Goal: Task Accomplishment & Management: Complete application form

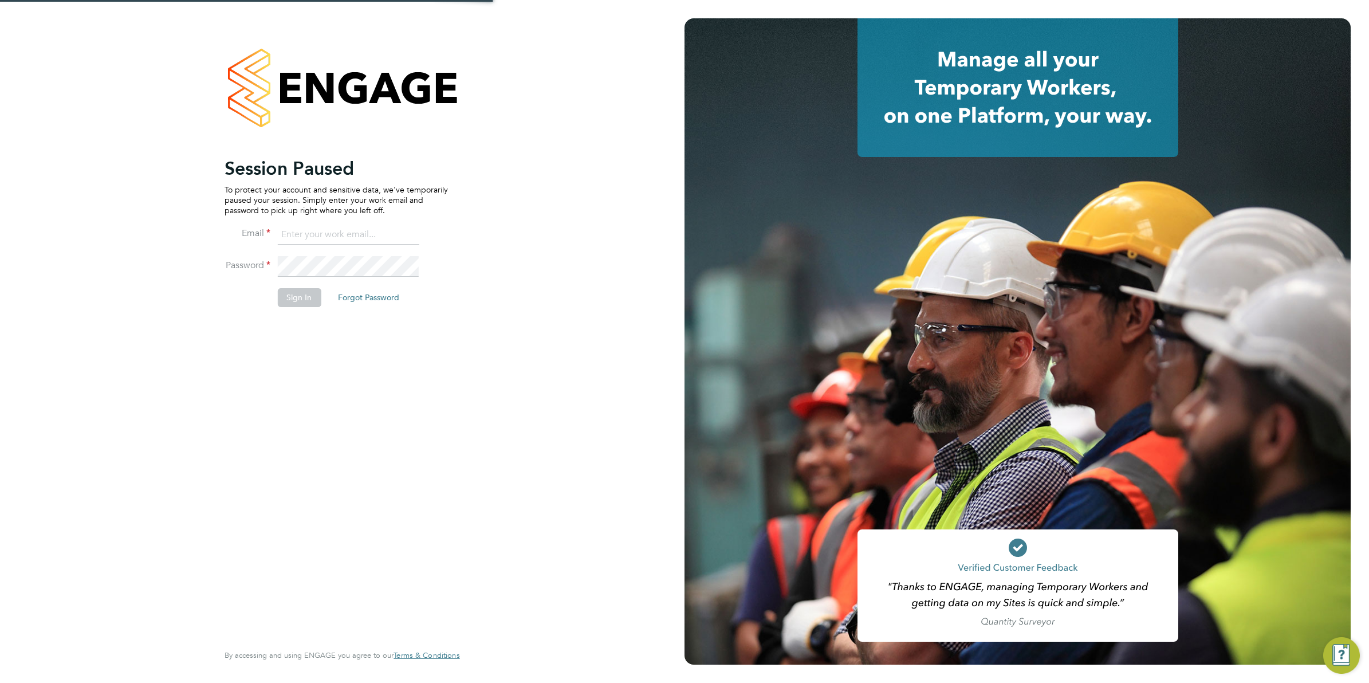
type input "[EMAIL_ADDRESS][DOMAIN_NAME]"
click at [299, 304] on button "Sign In" at bounding box center [299, 297] width 44 height 18
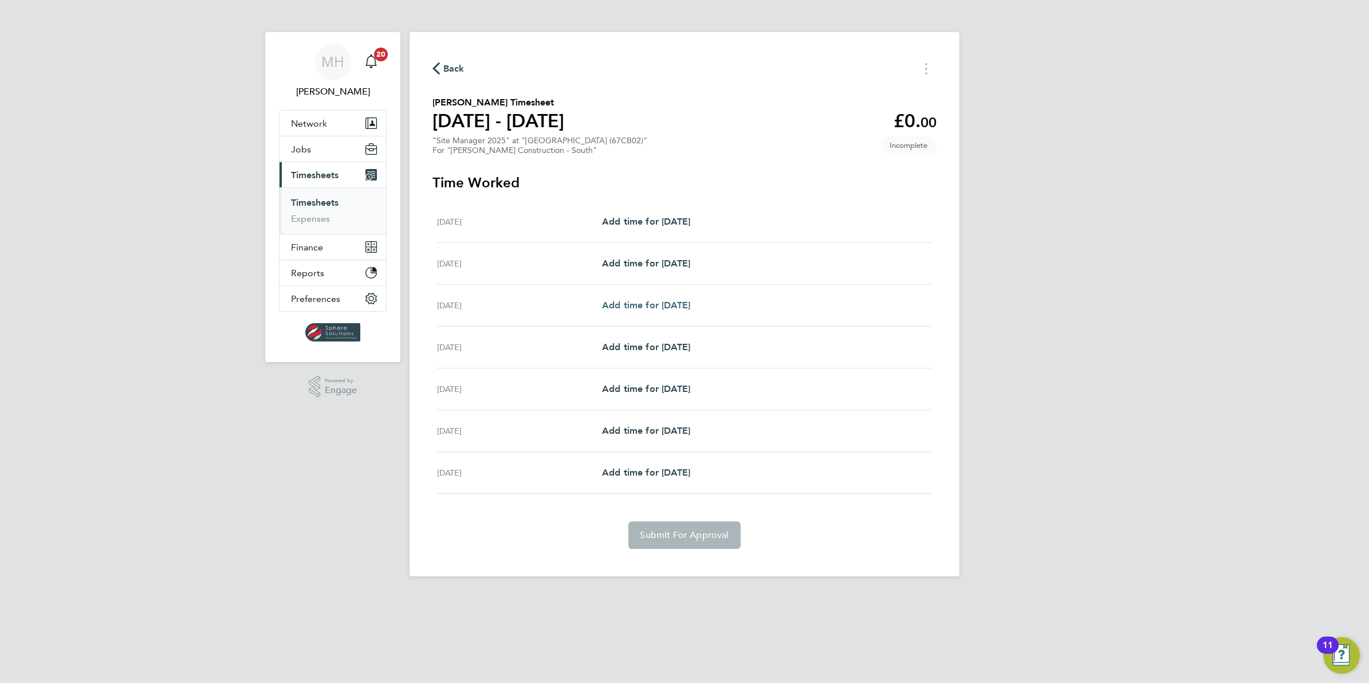
click at [653, 307] on span "Add time for [DATE]" at bounding box center [646, 305] width 88 height 11
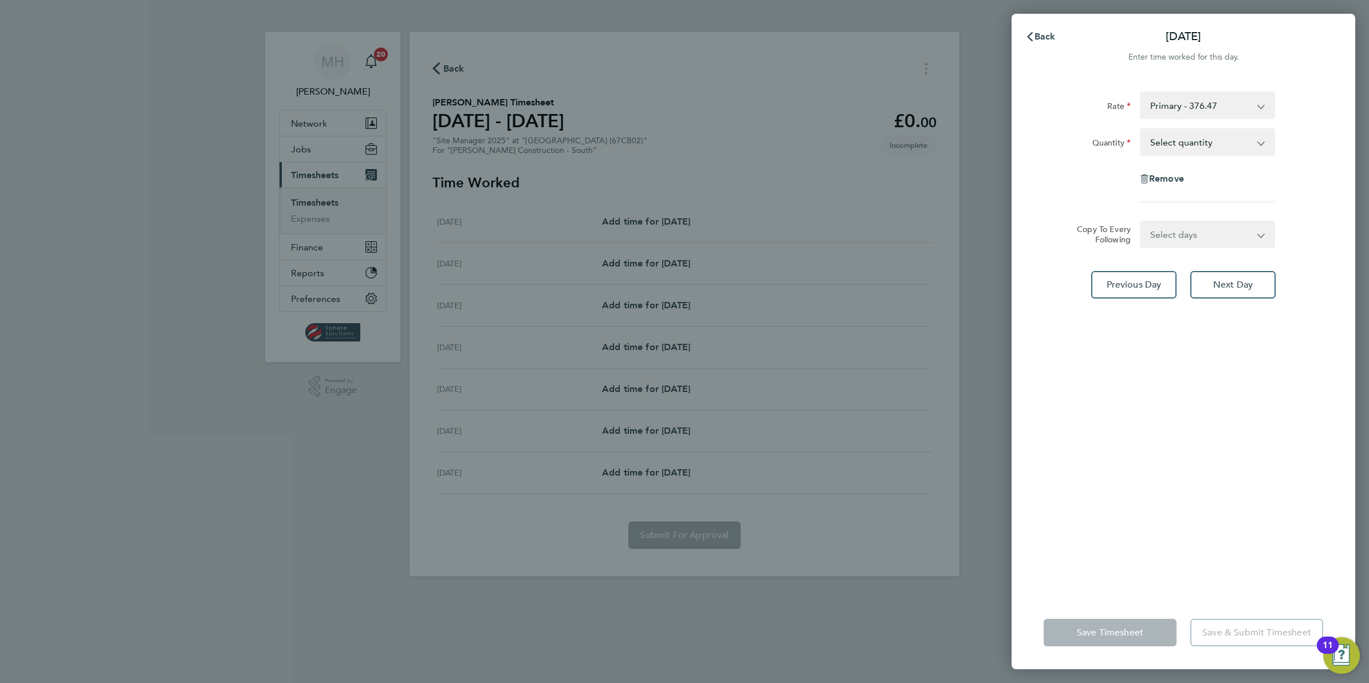
click at [1228, 142] on select "Select quantity 0.5 1" at bounding box center [1200, 141] width 119 height 25
select select "1"
click at [1141, 129] on select "Select quantity 0.5 1" at bounding box center [1200, 141] width 119 height 25
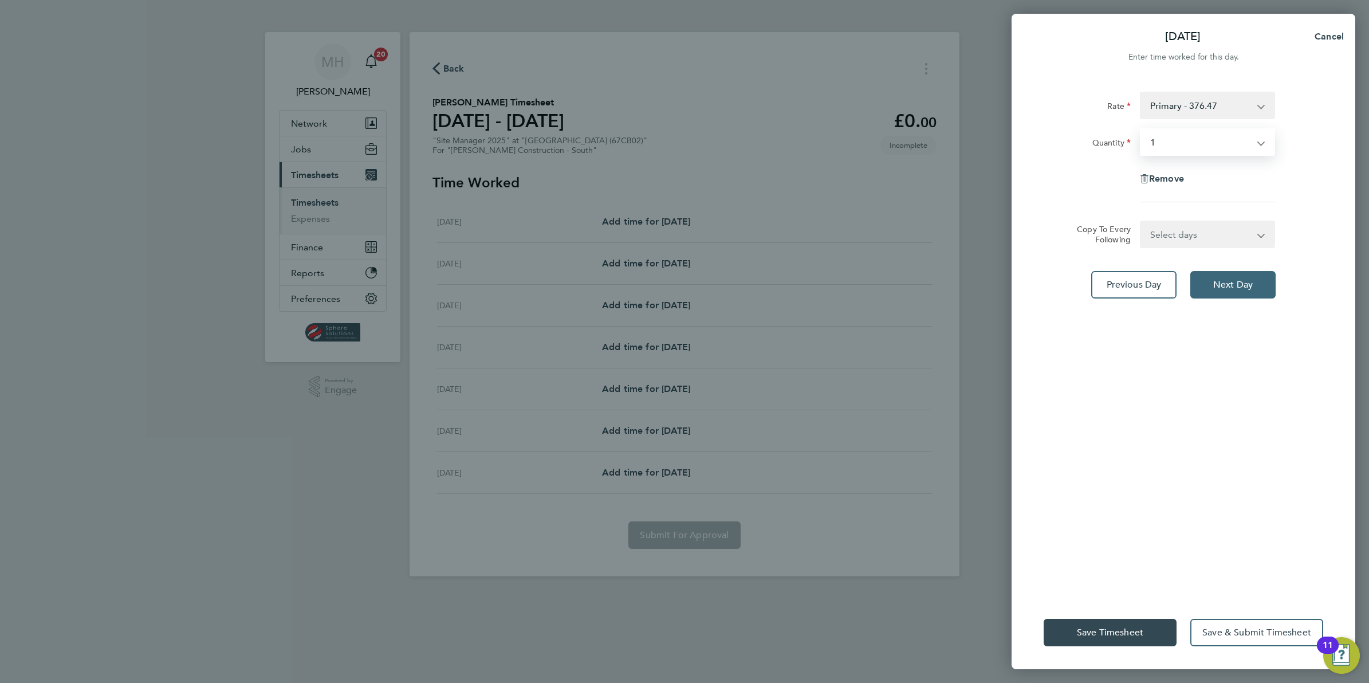
click at [1198, 284] on button "Next Day" at bounding box center [1232, 284] width 85 height 27
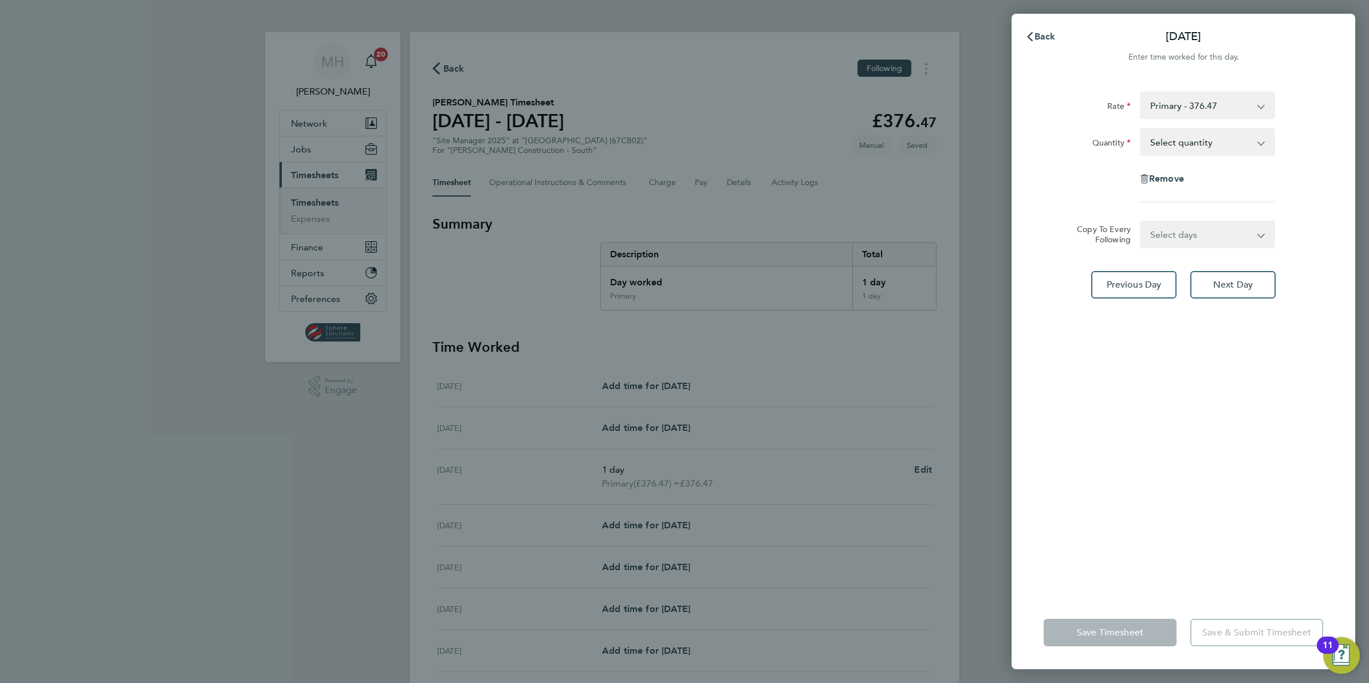
click at [1187, 139] on select "Select quantity 0.5 1" at bounding box center [1200, 141] width 119 height 25
select select "1"
click at [1141, 129] on select "Select quantity 0.5 1" at bounding box center [1200, 141] width 119 height 25
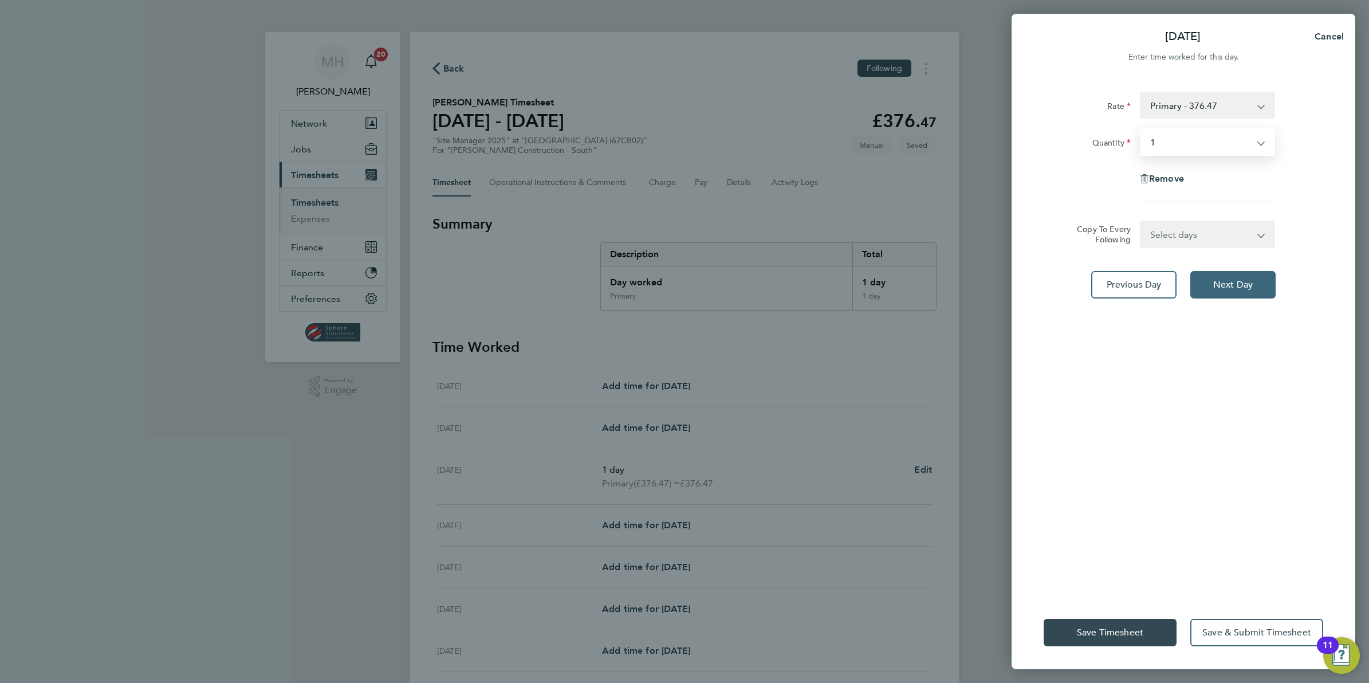
click at [1232, 286] on span "Next Day" at bounding box center [1233, 284] width 40 height 11
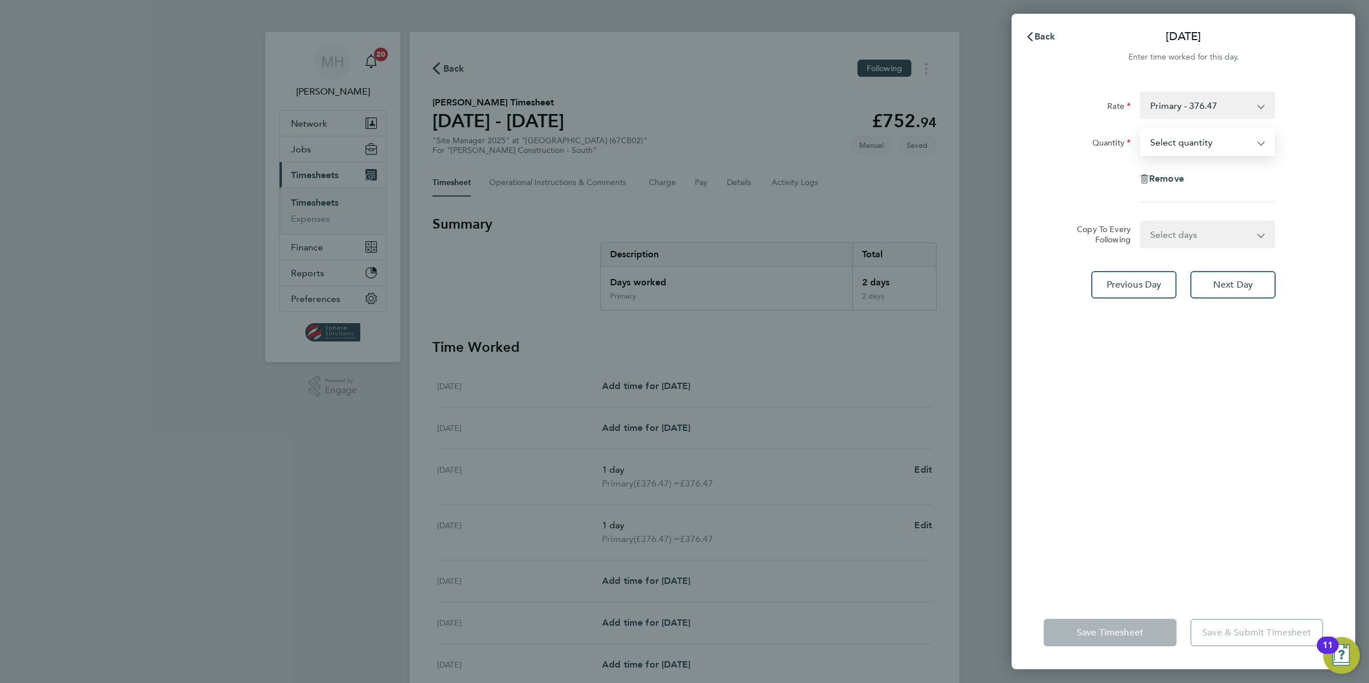
drag, startPoint x: 1195, startPoint y: 135, endPoint x: 1194, endPoint y: 149, distance: 13.8
click at [1195, 135] on select "Select quantity 0.5 1" at bounding box center [1200, 141] width 119 height 25
select select "1"
click at [1141, 129] on select "Select quantity 0.5 1" at bounding box center [1200, 141] width 119 height 25
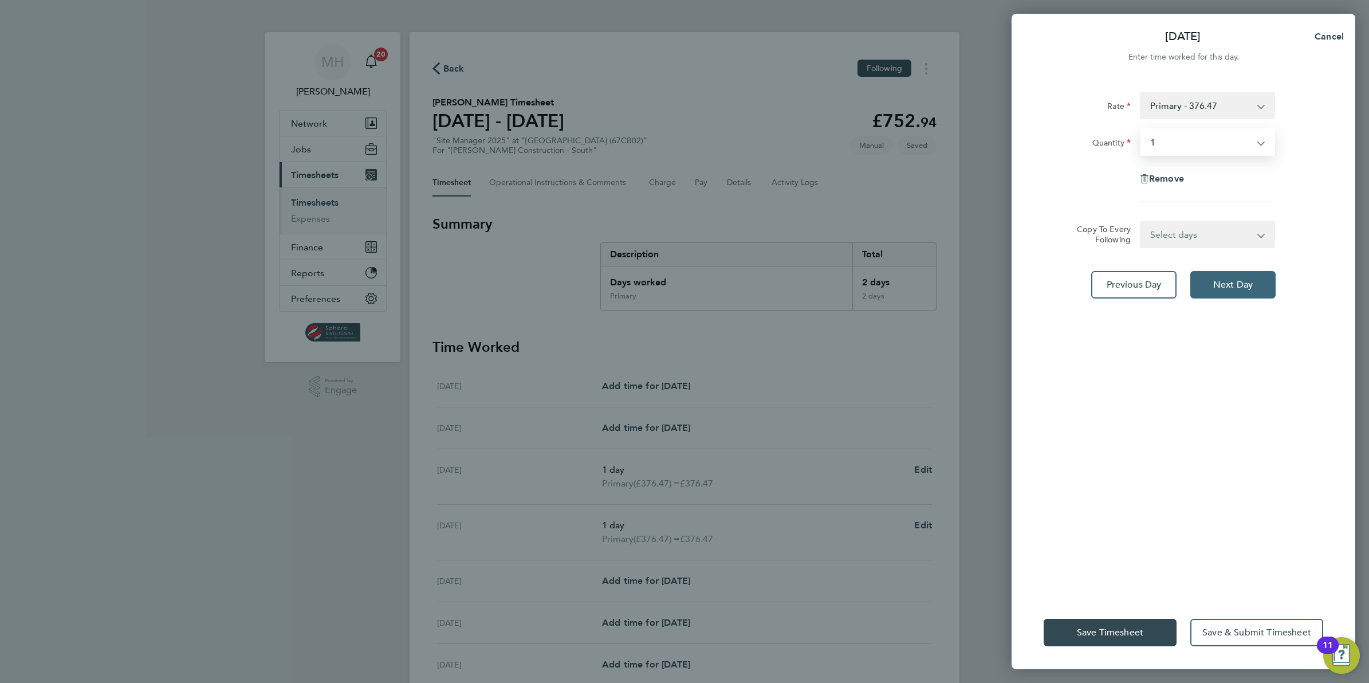
click at [1217, 285] on span "Next Day" at bounding box center [1233, 284] width 40 height 11
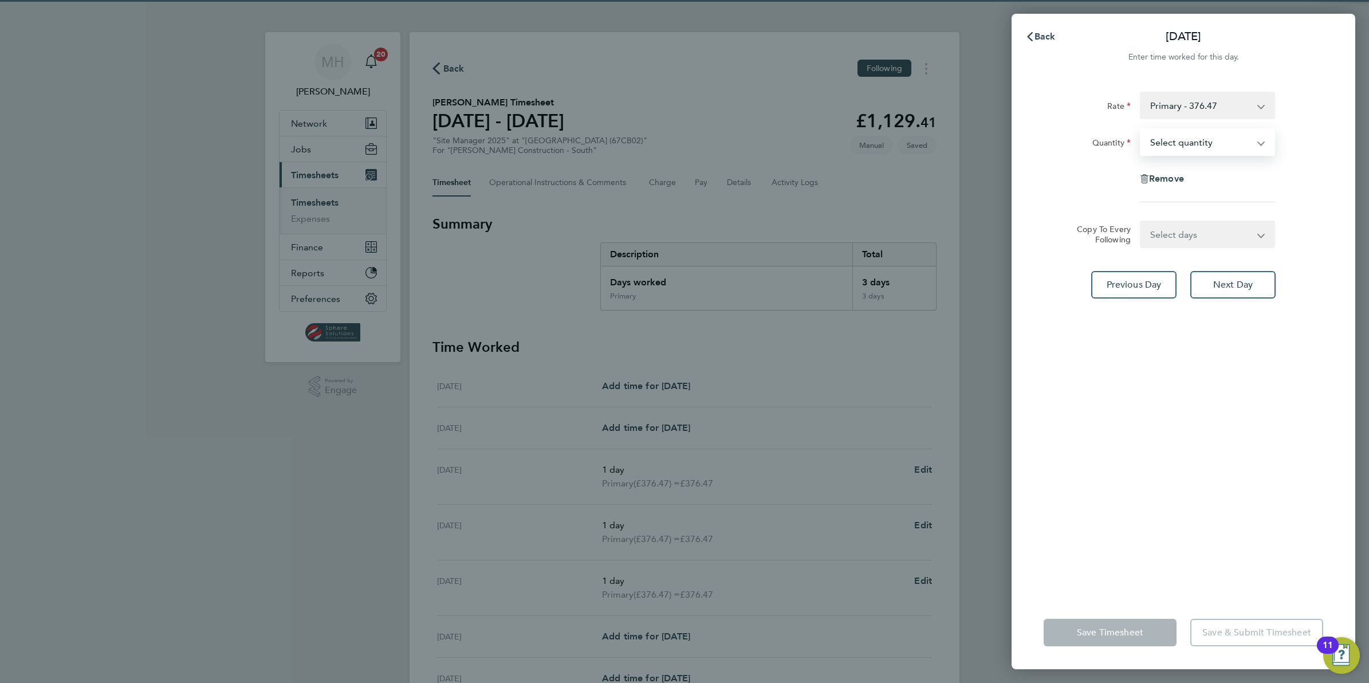
drag, startPoint x: 1190, startPoint y: 145, endPoint x: 1189, endPoint y: 151, distance: 5.8
click at [1190, 145] on select "Select quantity 0.5 1" at bounding box center [1200, 141] width 119 height 25
select select "1"
click at [1141, 129] on select "Select quantity 0.5 1" at bounding box center [1200, 141] width 119 height 25
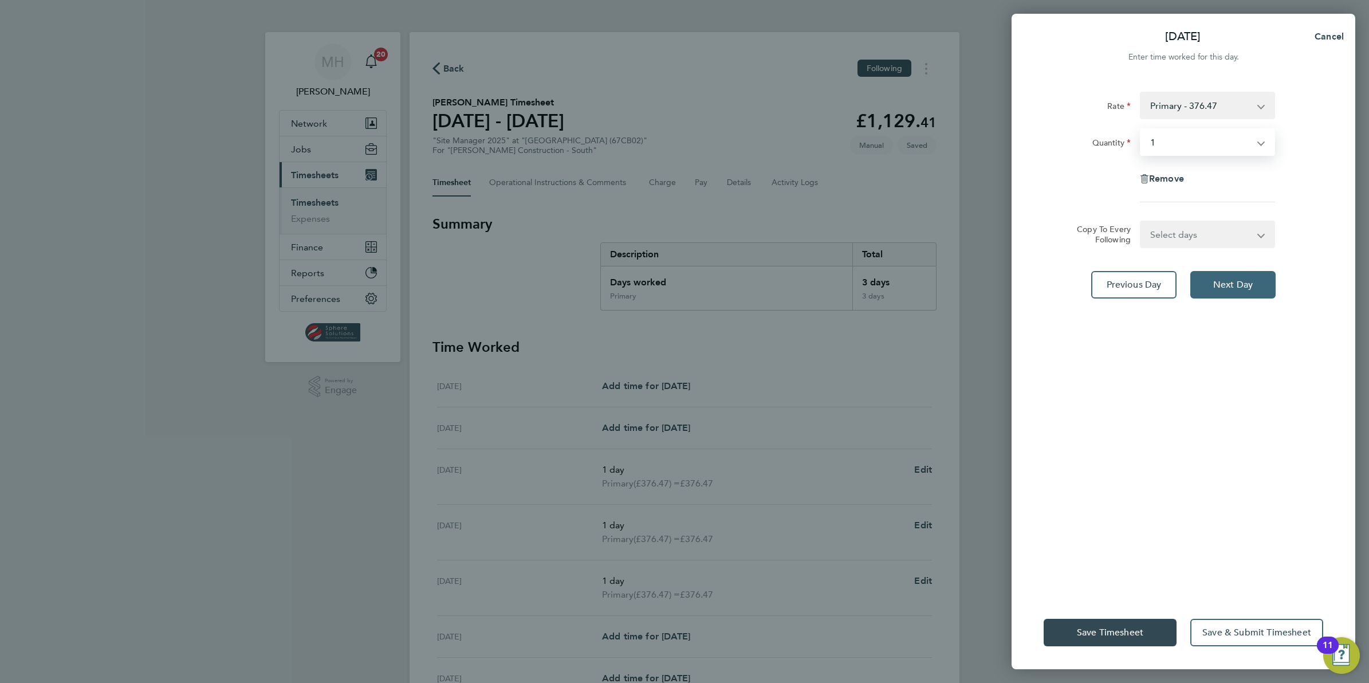
click at [1215, 285] on span "Next Day" at bounding box center [1233, 284] width 40 height 11
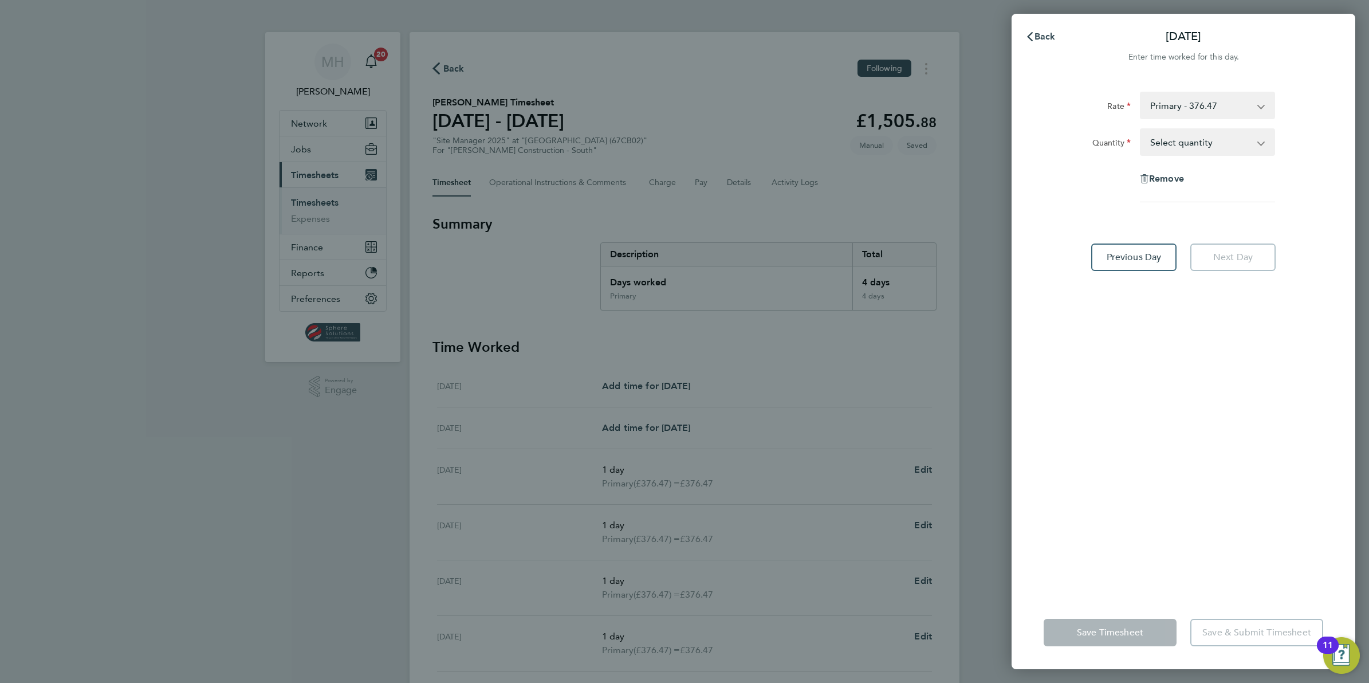
click at [1196, 139] on select "Select quantity 0.5 1" at bounding box center [1200, 141] width 119 height 25
select select "1"
click at [1141, 129] on select "Select quantity 0.5 1" at bounding box center [1200, 141] width 119 height 25
click at [1170, 628] on button "Save Timesheet" at bounding box center [1110, 632] width 133 height 27
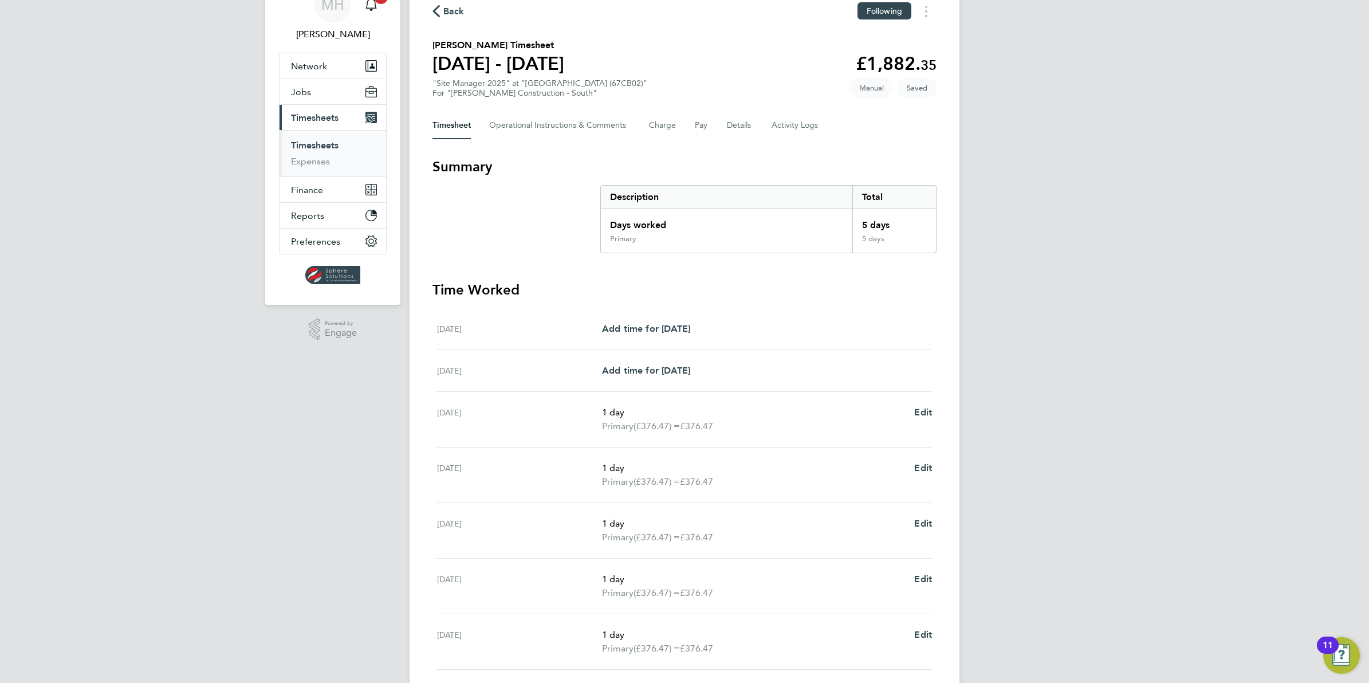
scroll to position [143, 0]
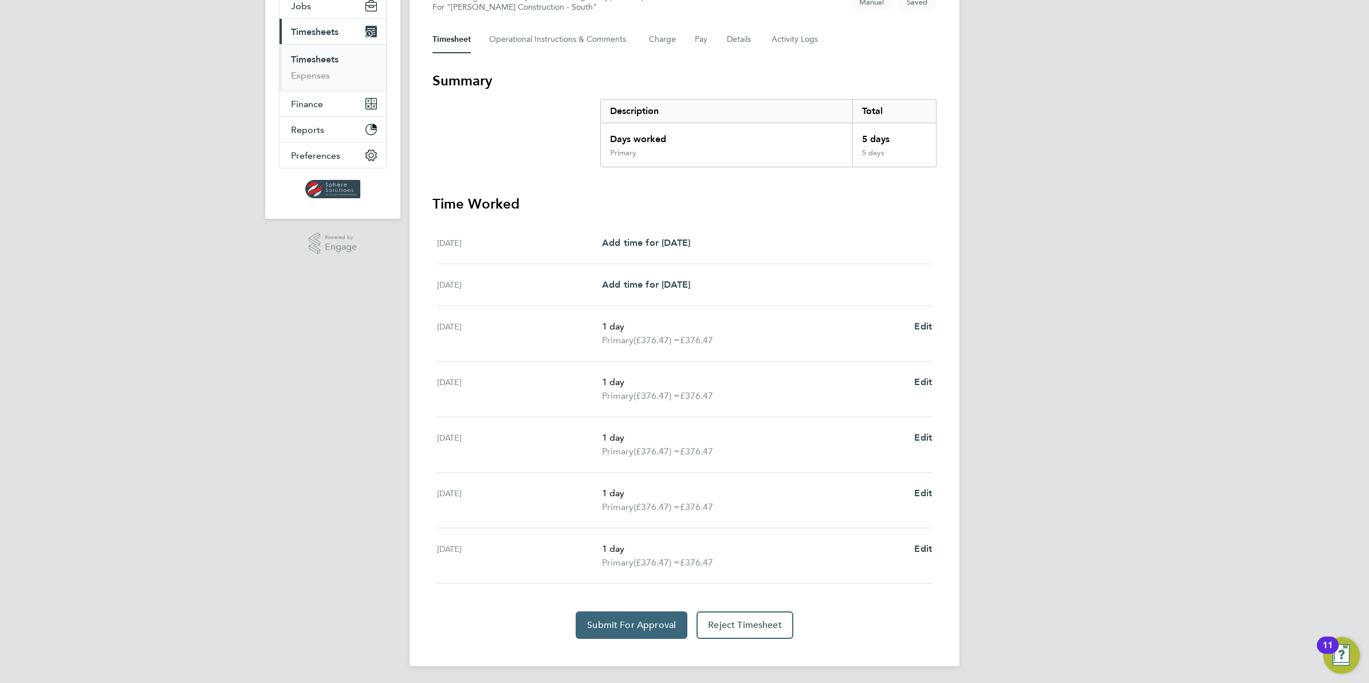
click at [660, 627] on span "Submit For Approval" at bounding box center [631, 624] width 89 height 11
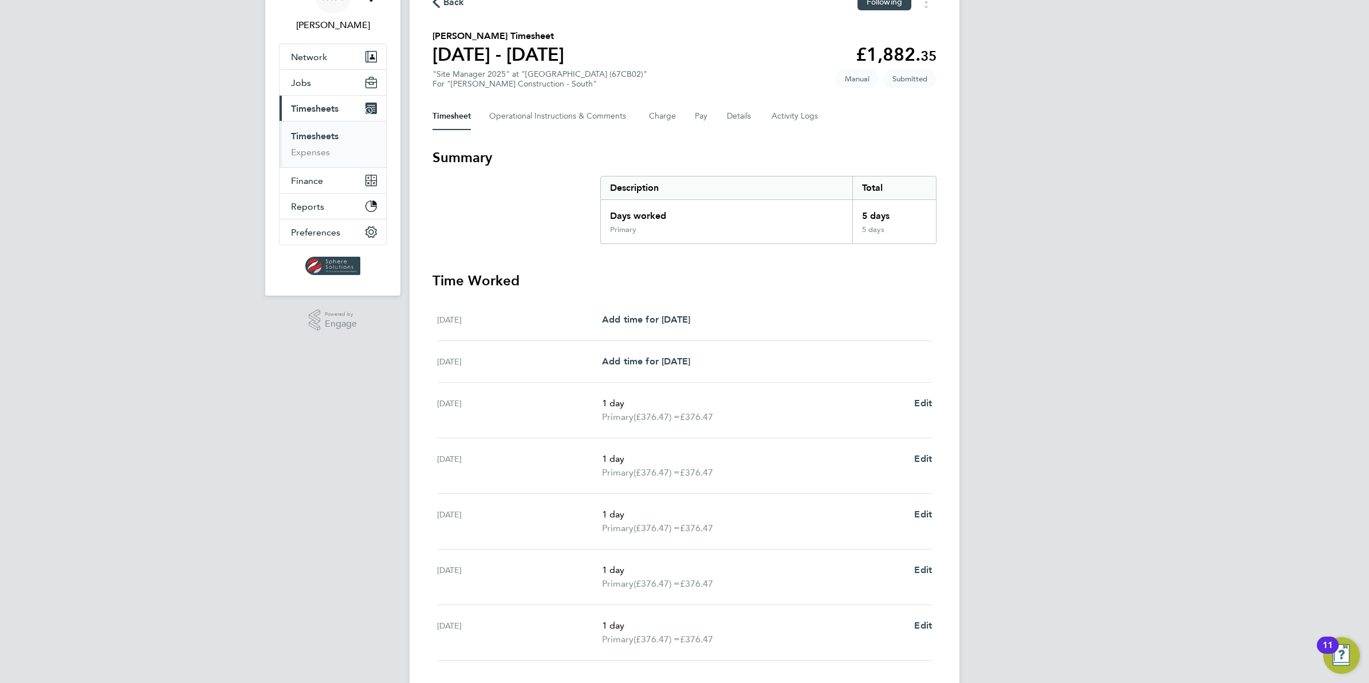
scroll to position [0, 0]
